Goal: Task Accomplishment & Management: Use online tool/utility

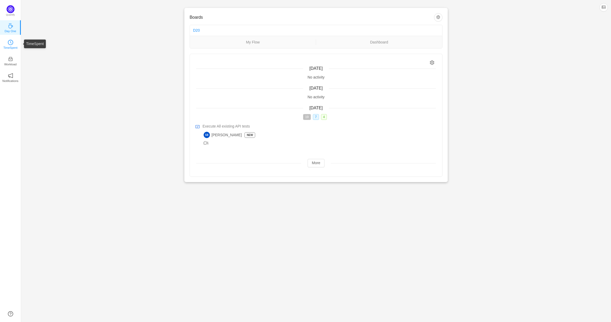
click at [12, 45] on icon "icon: clock-circle" at bounding box center [10, 42] width 5 height 5
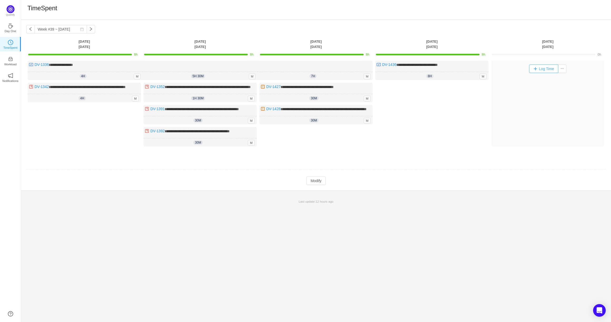
click at [534, 69] on button "Log Time" at bounding box center [543, 69] width 29 height 8
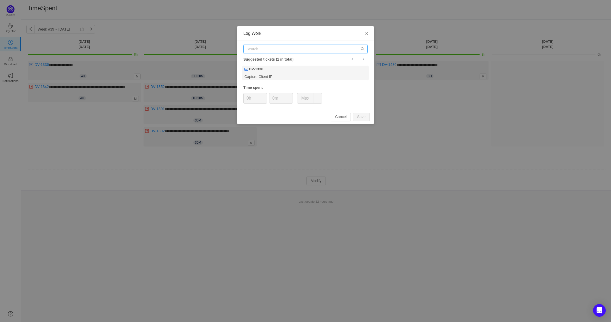
click at [275, 50] on input "text" at bounding box center [306, 49] width 124 height 8
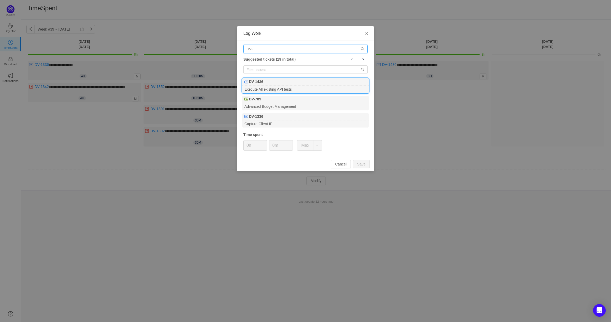
type input "DV-"
click at [271, 84] on div "DV-1436" at bounding box center [305, 81] width 127 height 7
click at [263, 143] on span "Increase Value" at bounding box center [264, 143] width 6 height 6
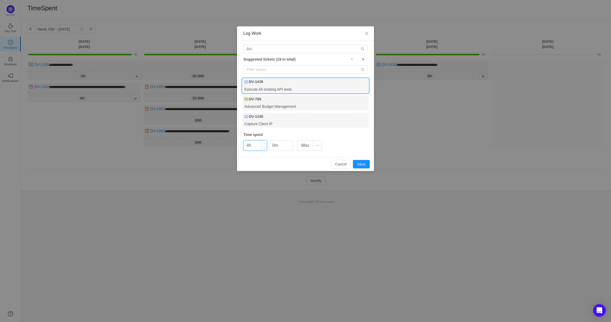
click at [263, 143] on span "Increase Value" at bounding box center [264, 143] width 6 height 6
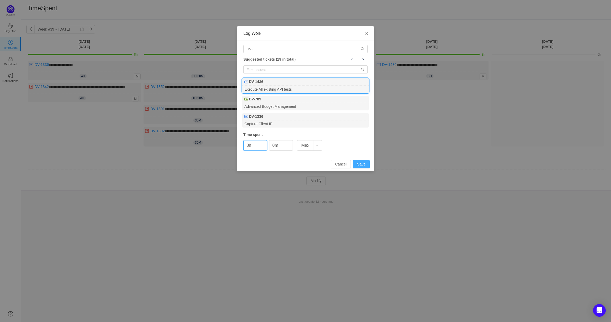
click at [362, 163] on button "Save" at bounding box center [361, 164] width 17 height 8
type input "0h"
